Goal: Check status: Check status

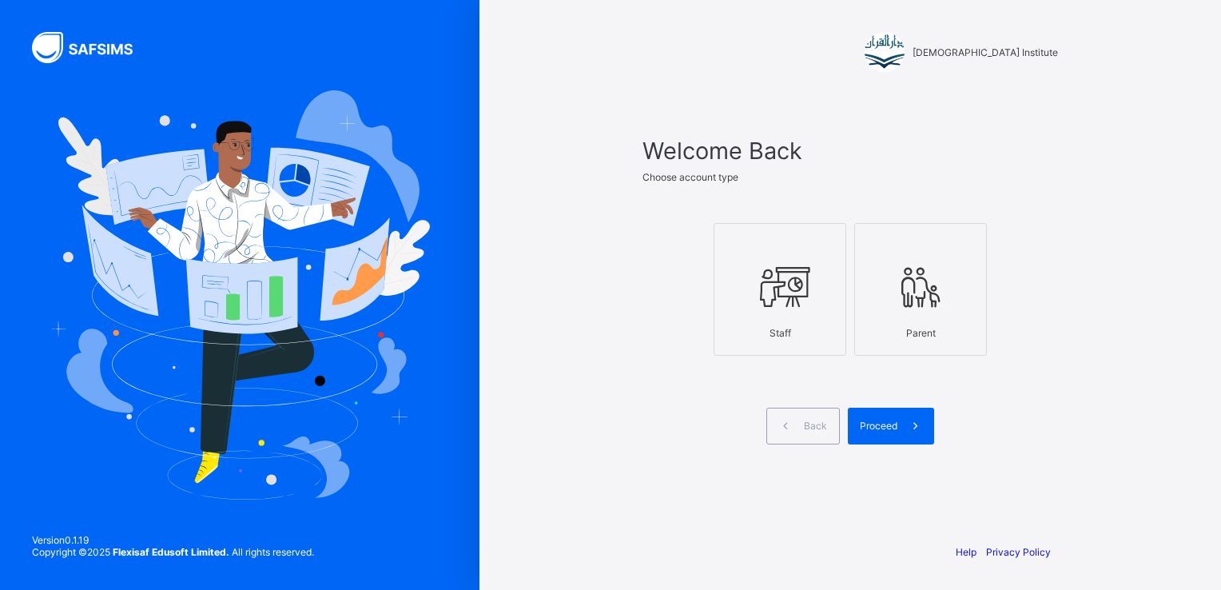
click at [764, 304] on icon at bounding box center [780, 287] width 56 height 48
click at [889, 420] on span "Proceed" at bounding box center [879, 426] width 38 height 12
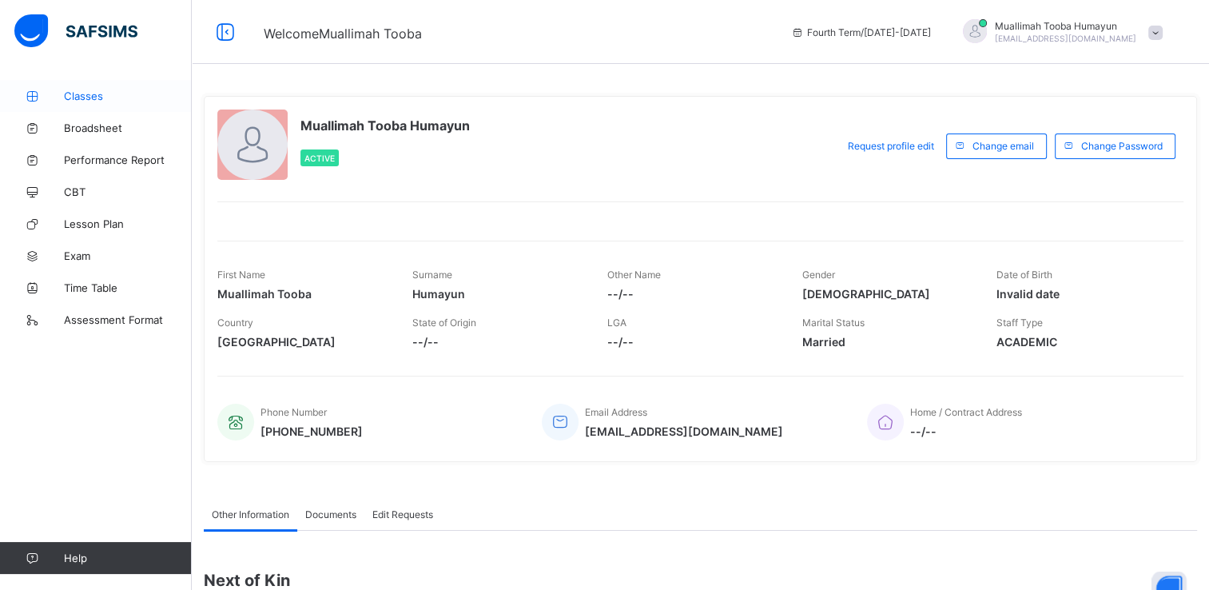
click at [78, 99] on span "Classes" at bounding box center [128, 96] width 128 height 13
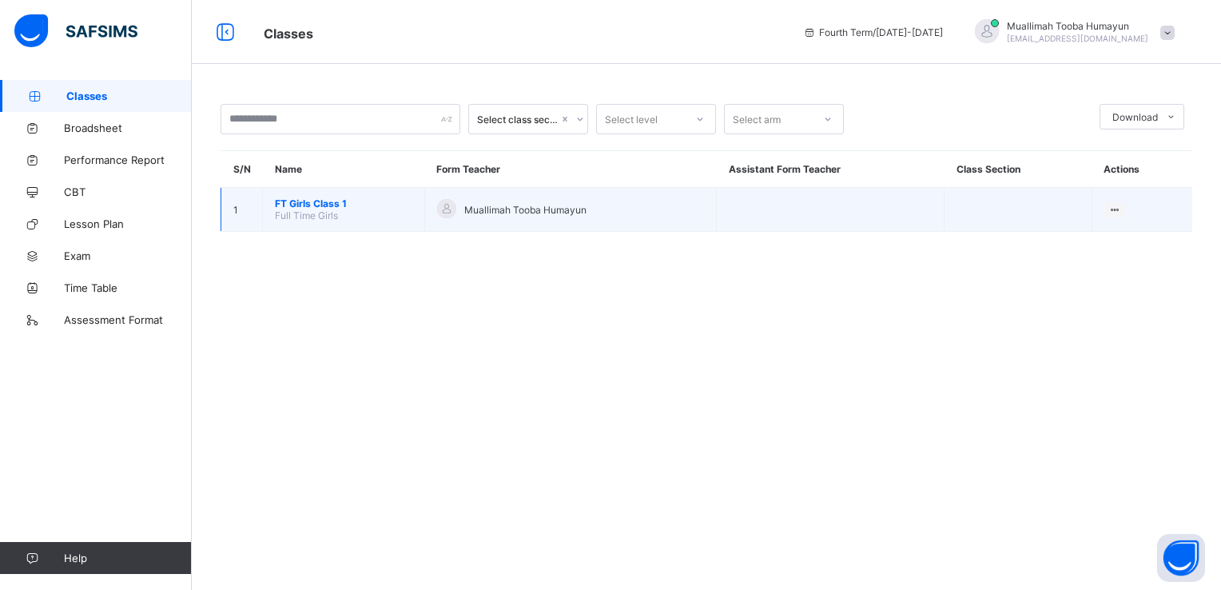
click at [291, 198] on span "FT Girls Class 1" at bounding box center [343, 203] width 137 height 12
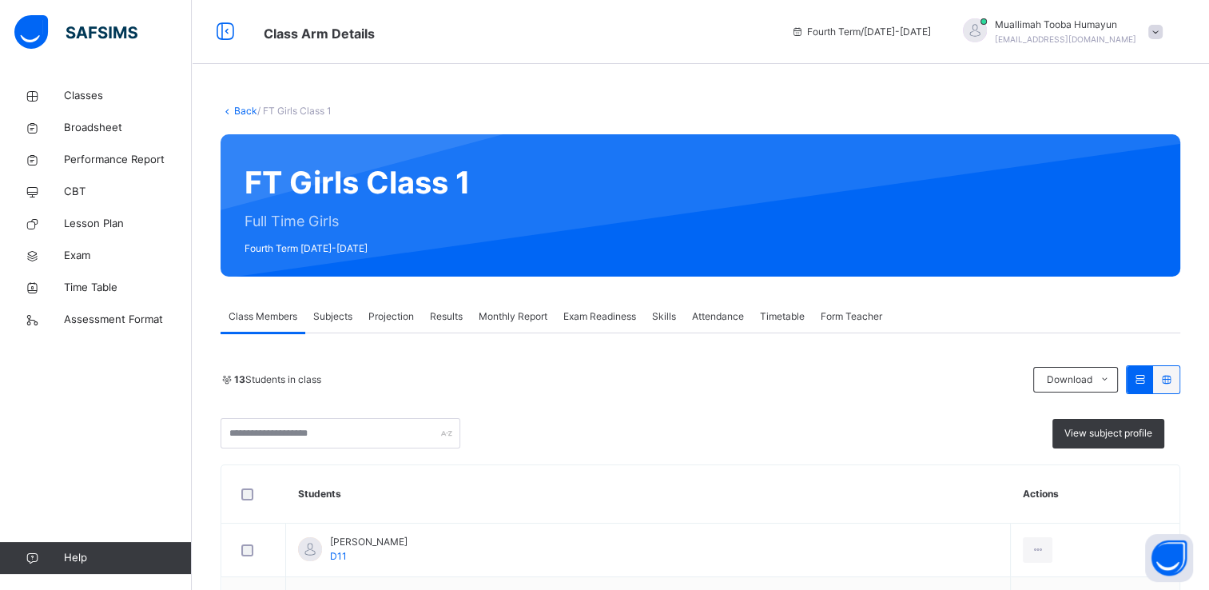
click at [607, 317] on span "Exam Readiness" at bounding box center [600, 316] width 73 height 14
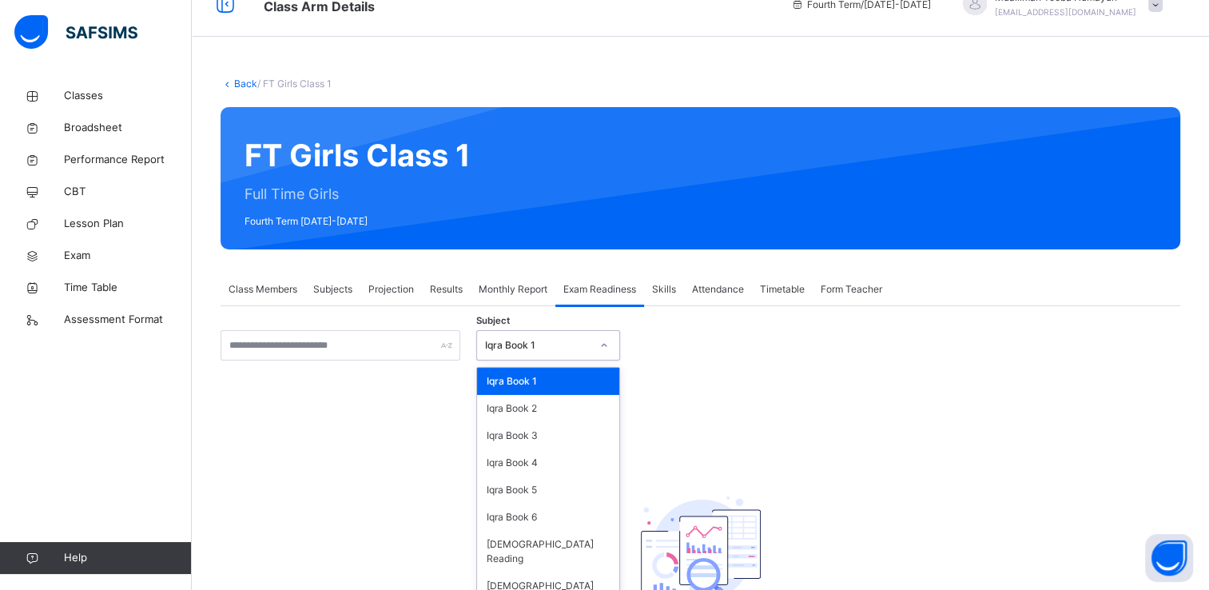
scroll to position [29, 0]
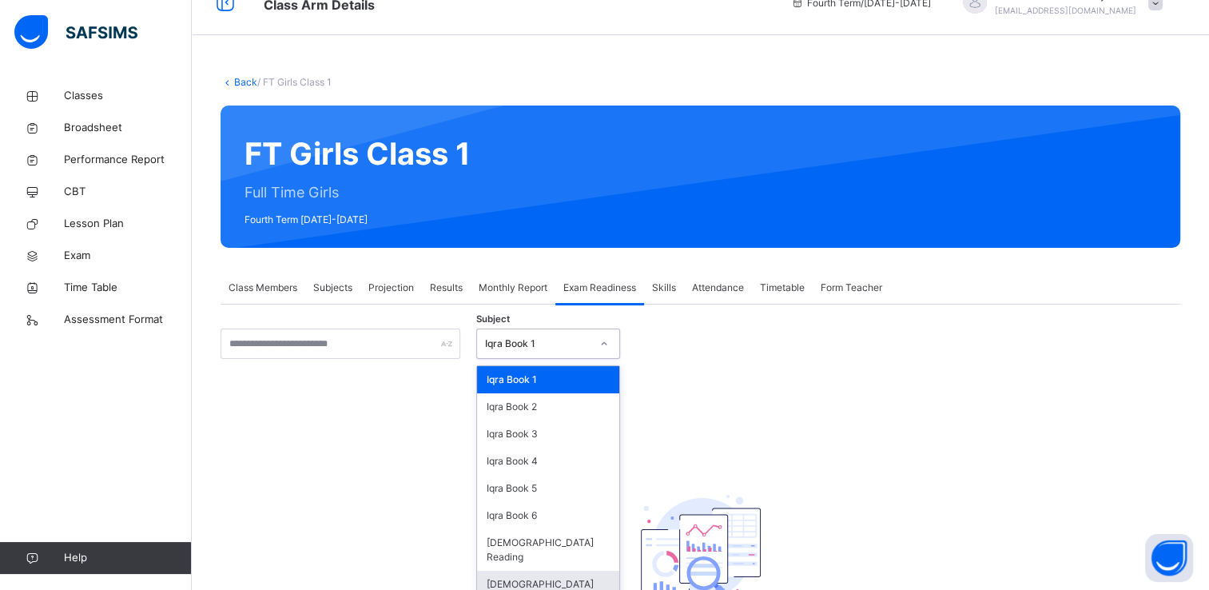
click at [515, 571] on div "[DEMOGRAPHIC_DATA] Memorisation" at bounding box center [548, 592] width 142 height 42
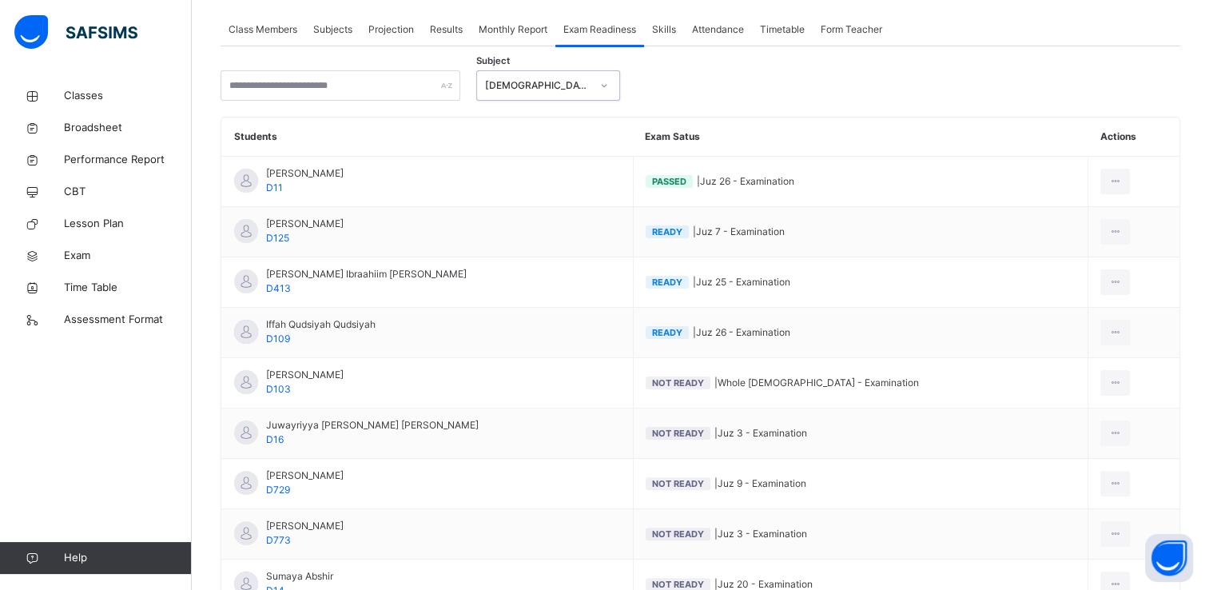
scroll to position [288, 0]
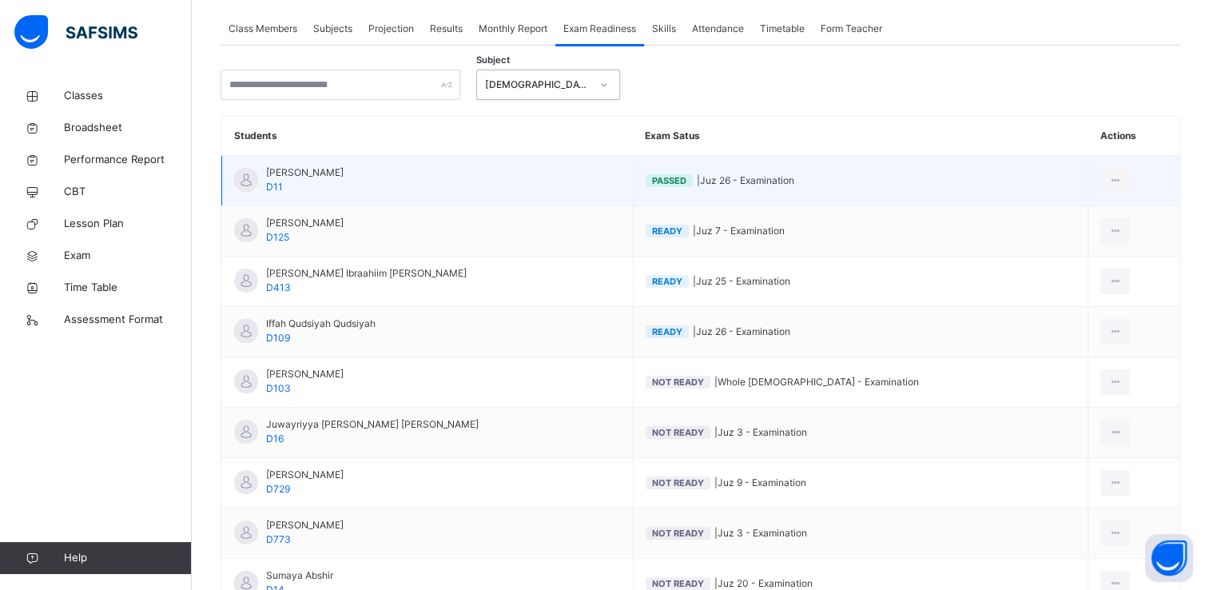
click at [659, 177] on span "Passed" at bounding box center [669, 180] width 34 height 11
click at [1109, 180] on icon at bounding box center [1116, 180] width 14 height 14
click at [1049, 218] on div "View Exam Profile" at bounding box center [1083, 217] width 80 height 16
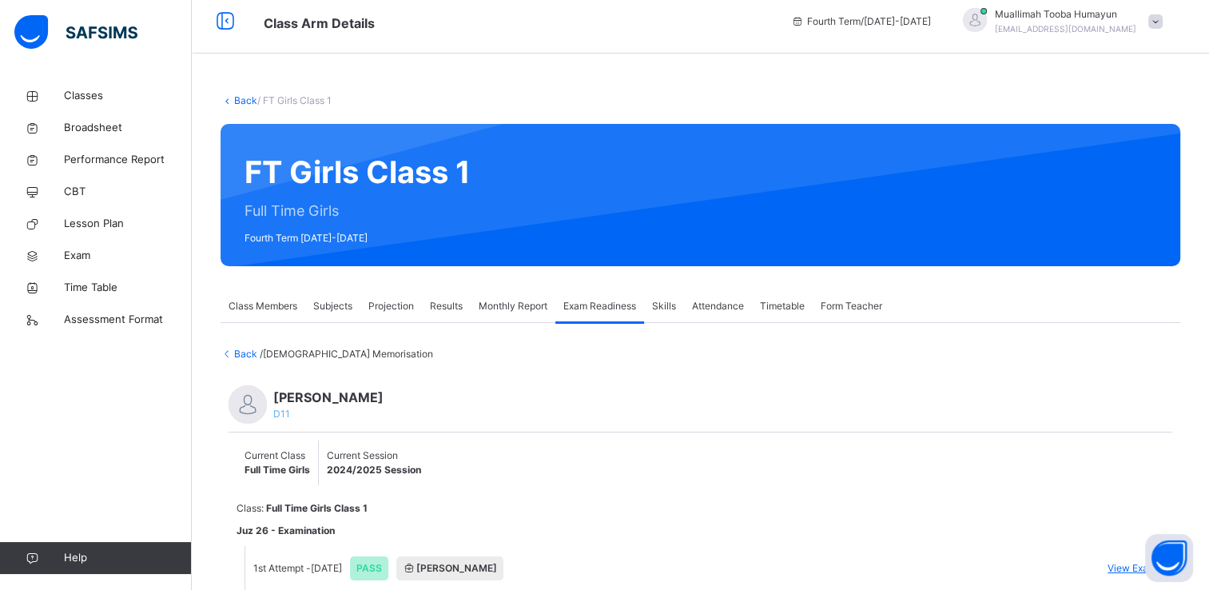
scroll to position [149, 0]
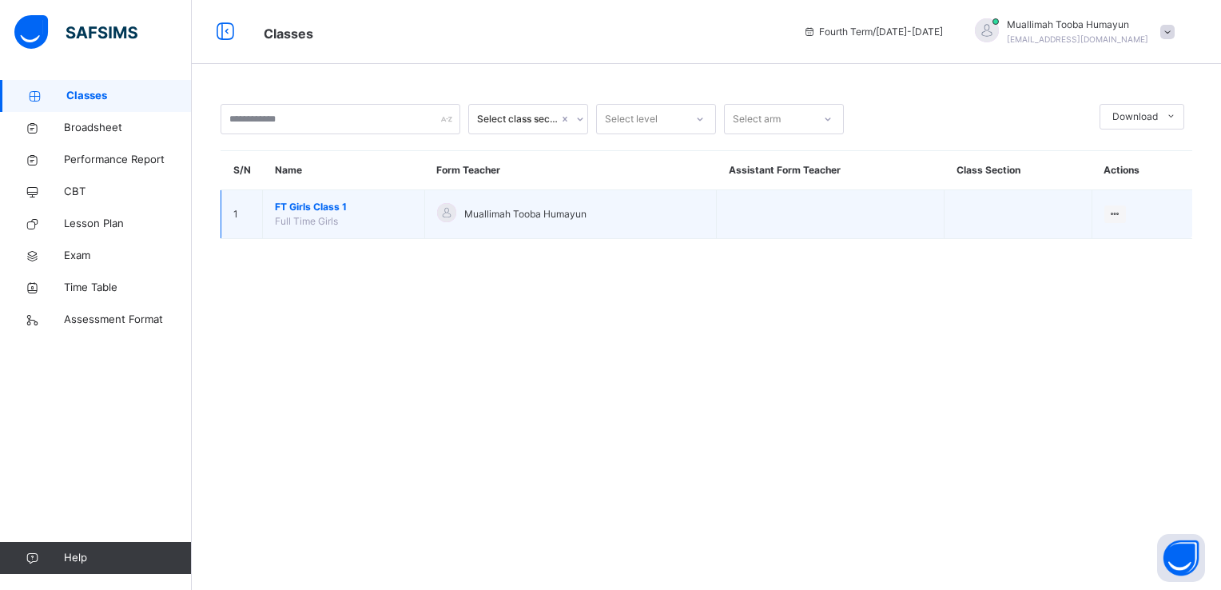
click at [305, 207] on span "FT Girls Class 1" at bounding box center [343, 207] width 137 height 14
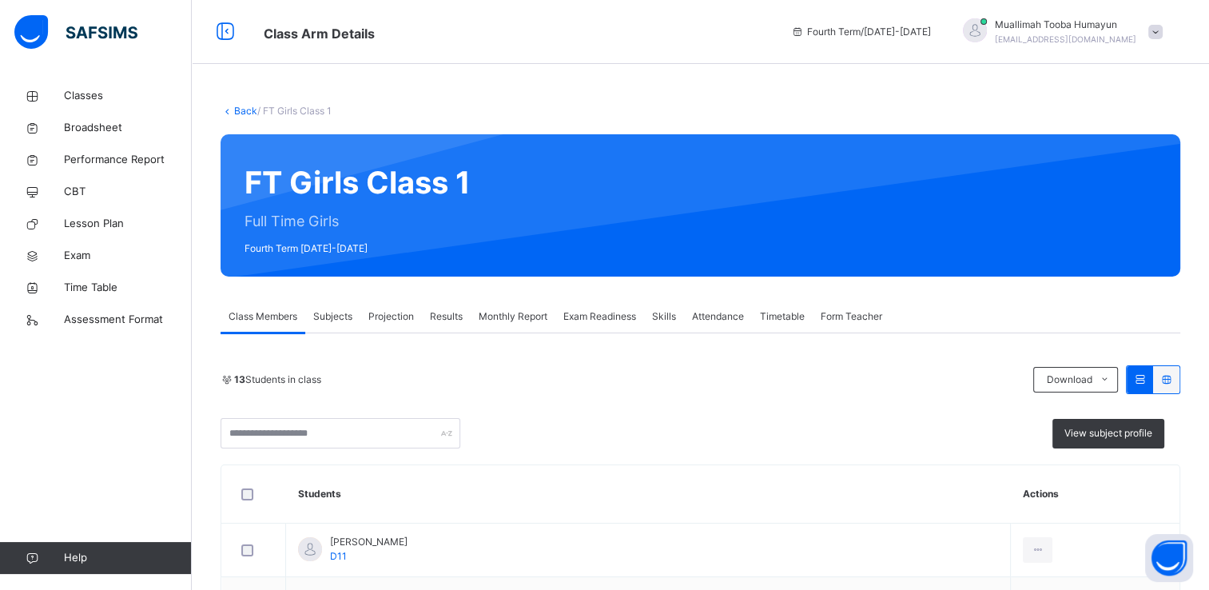
click at [599, 317] on span "Exam Readiness" at bounding box center [600, 316] width 73 height 14
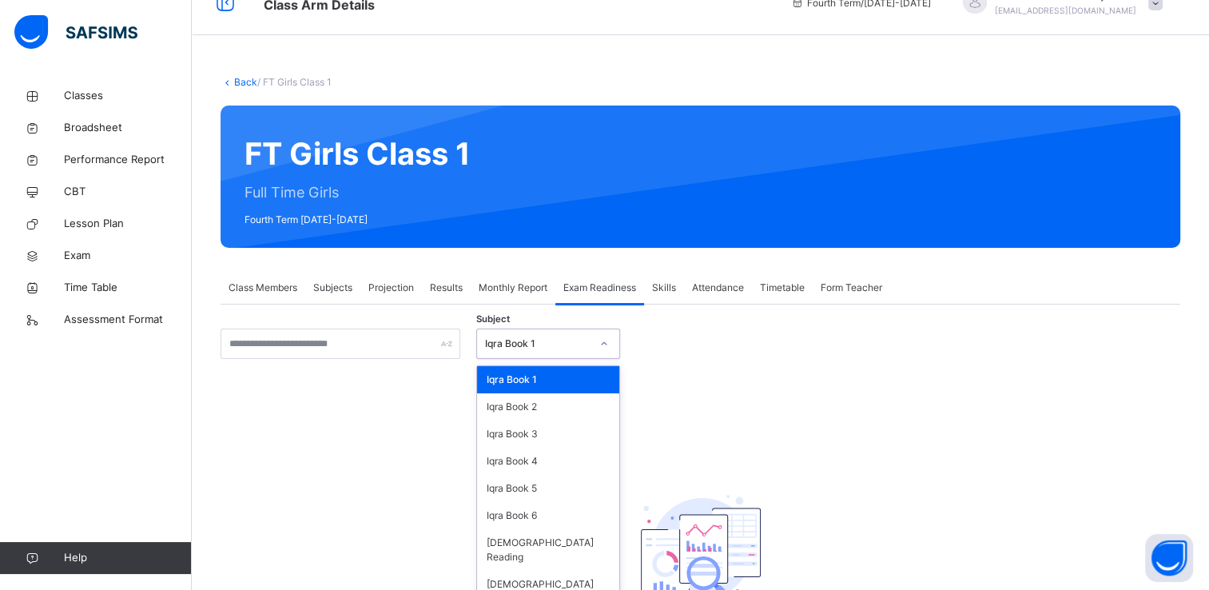
scroll to position [29, 0]
click at [515, 571] on div "[DEMOGRAPHIC_DATA] Memorisation" at bounding box center [548, 592] width 142 height 42
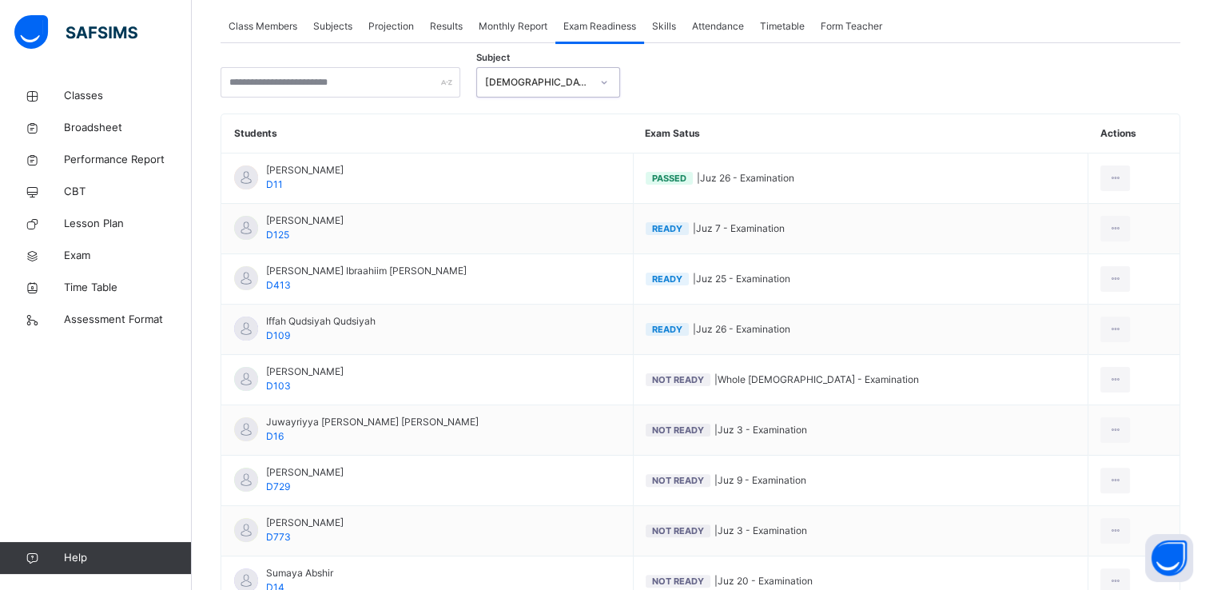
scroll to position [291, 0]
click at [396, 26] on span "Projection" at bounding box center [391, 25] width 46 height 14
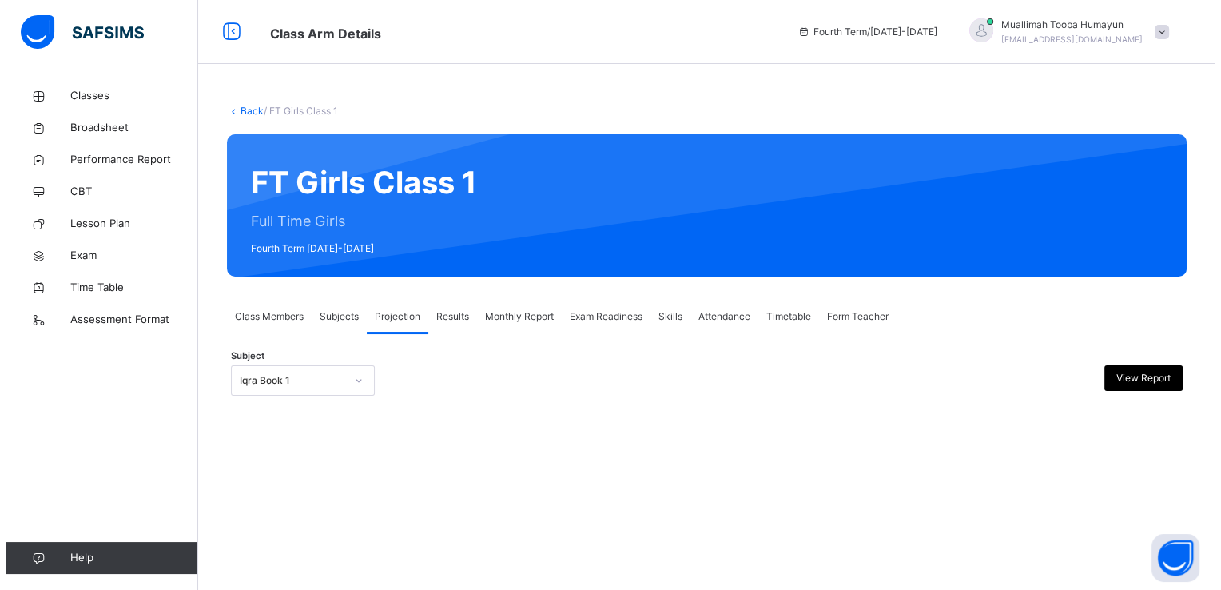
scroll to position [0, 0]
